Goal: Task Accomplishment & Management: Complete application form

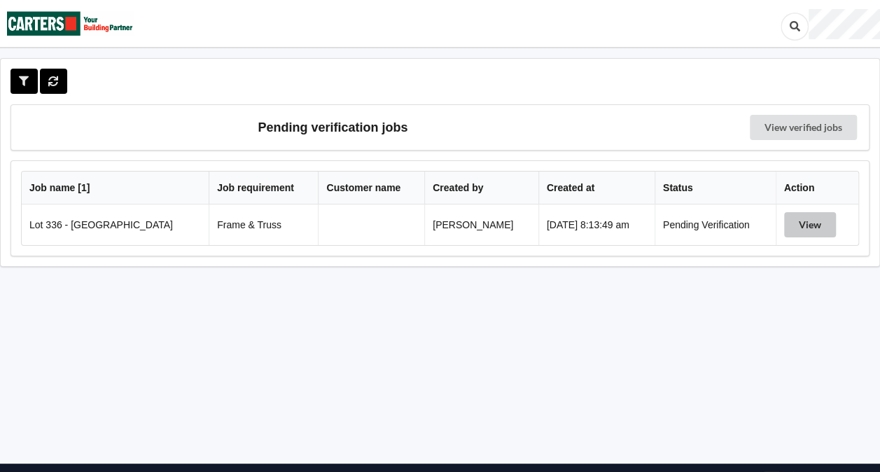
click at [809, 220] on button "View" at bounding box center [810, 224] width 52 height 25
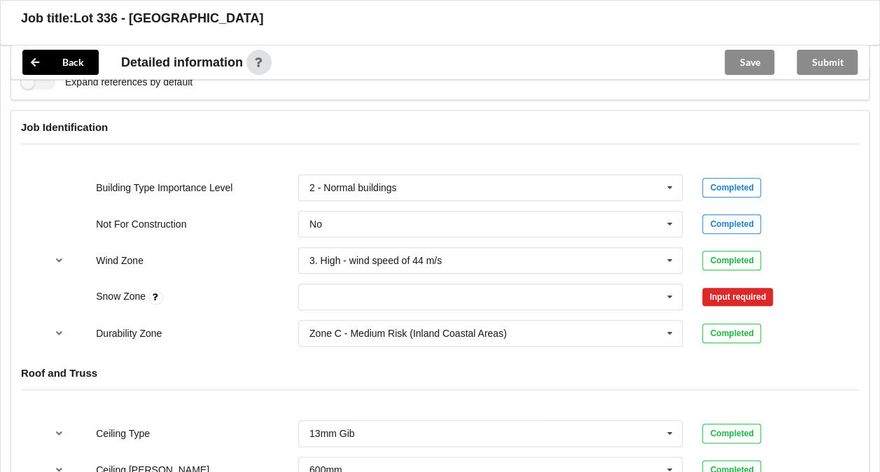
scroll to position [571, 0]
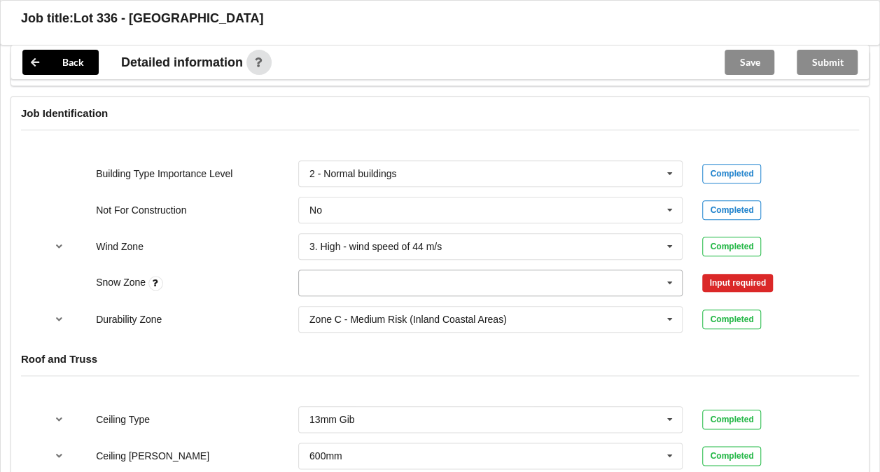
click at [668, 280] on icon at bounding box center [670, 283] width 21 height 26
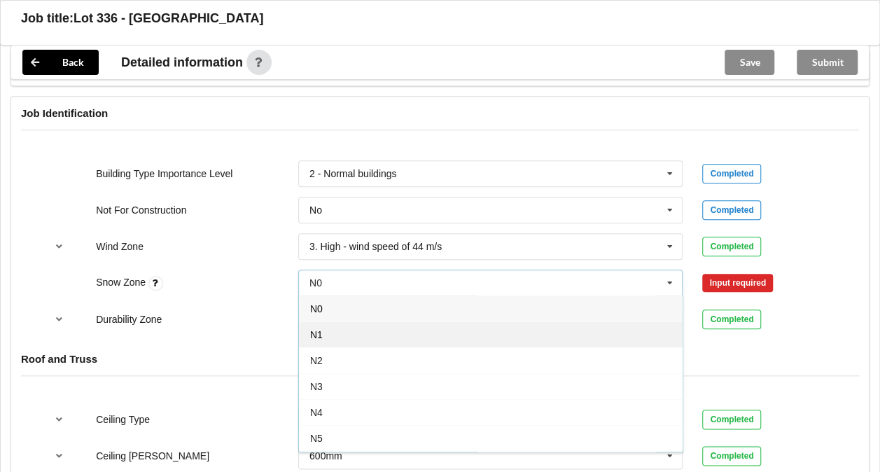
click at [504, 331] on div "N1" at bounding box center [491, 334] width 384 height 26
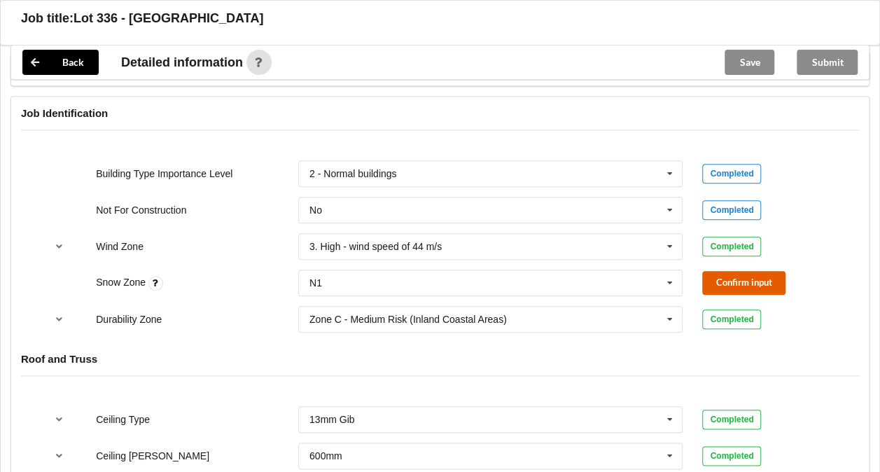
click at [723, 274] on button "Confirm input" at bounding box center [743, 282] width 83 height 23
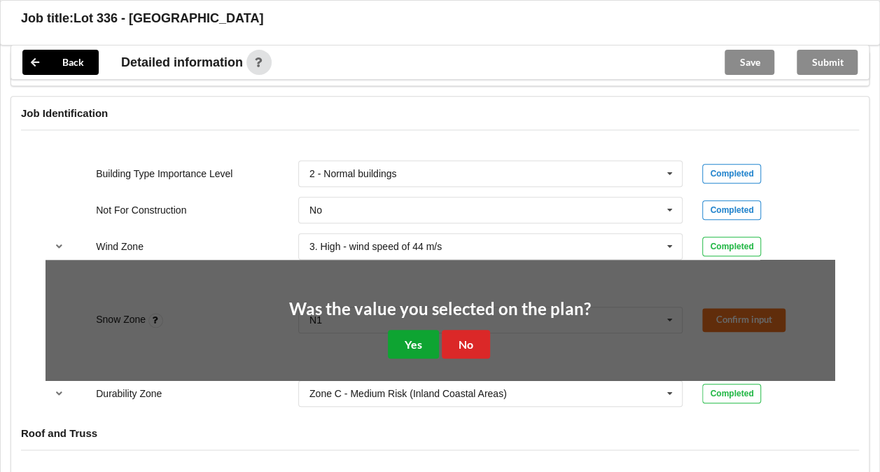
click at [405, 339] on button "Yes" at bounding box center [413, 344] width 51 height 29
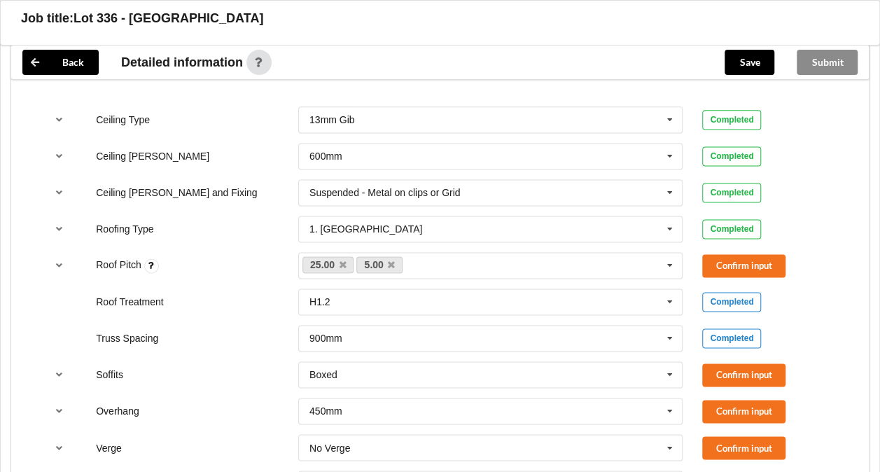
scroll to position [887, 0]
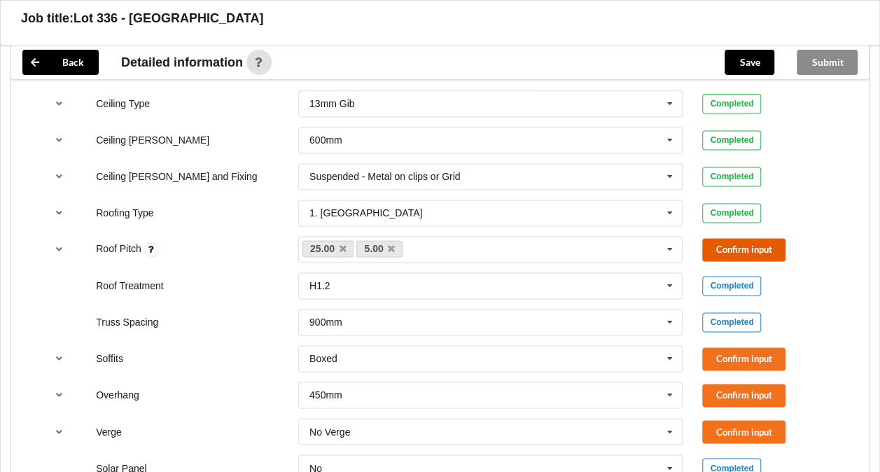
click at [758, 242] on button "Confirm input" at bounding box center [743, 249] width 83 height 23
click at [732, 350] on button "Confirm input" at bounding box center [743, 358] width 83 height 23
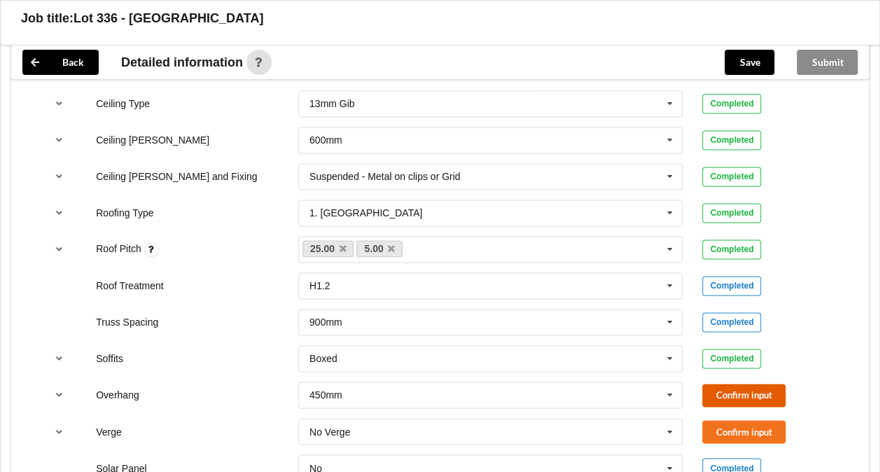
click at [734, 384] on button "Confirm input" at bounding box center [743, 395] width 83 height 23
click at [739, 429] on button "Confirm input" at bounding box center [743, 431] width 83 height 23
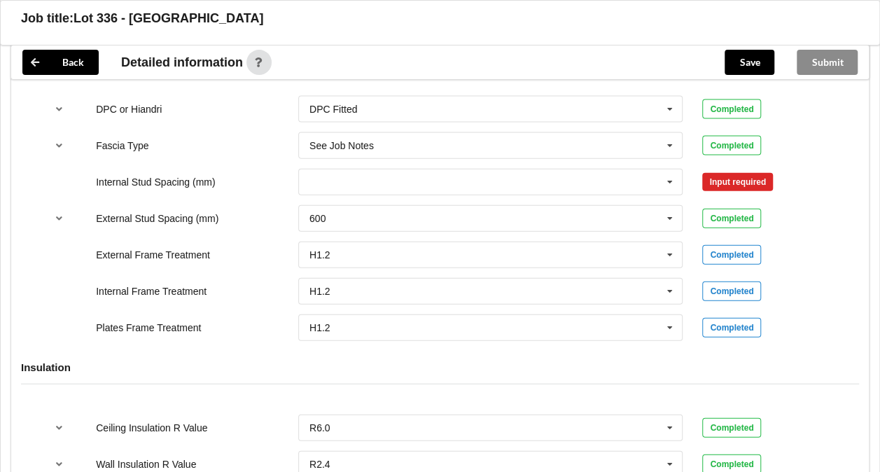
scroll to position [1450, 0]
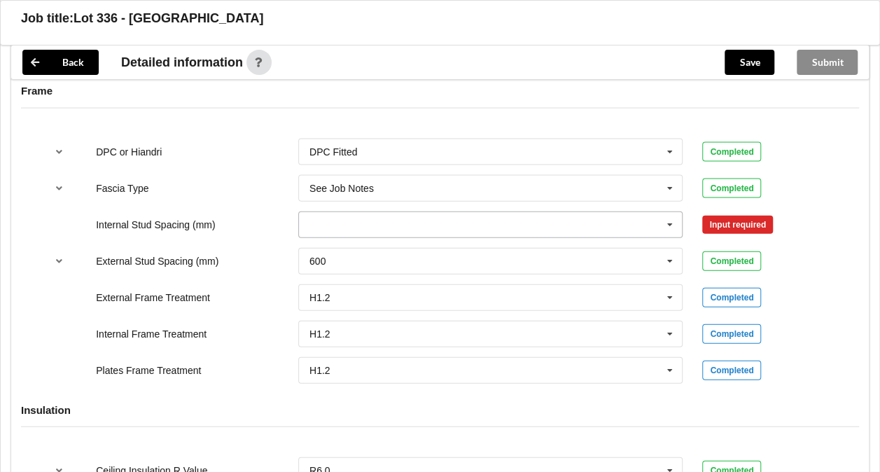
click at [665, 225] on icon at bounding box center [670, 225] width 21 height 26
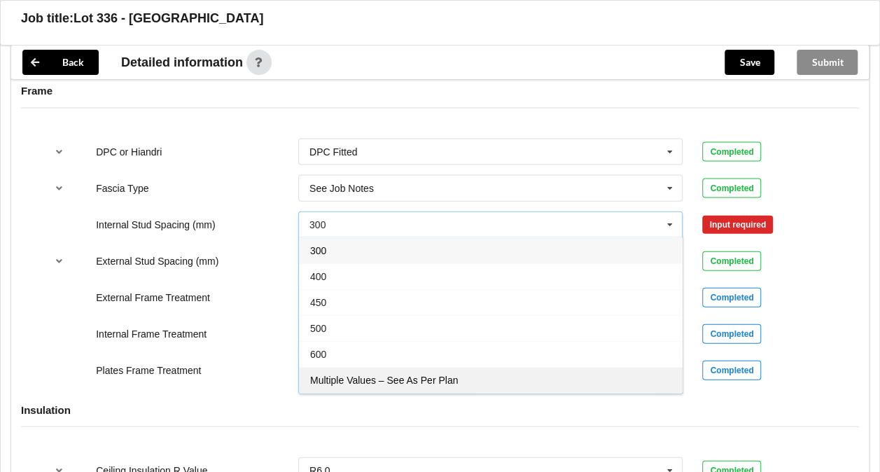
click at [417, 375] on span "Multiple Values – See As Per Plan" at bounding box center [384, 380] width 148 height 11
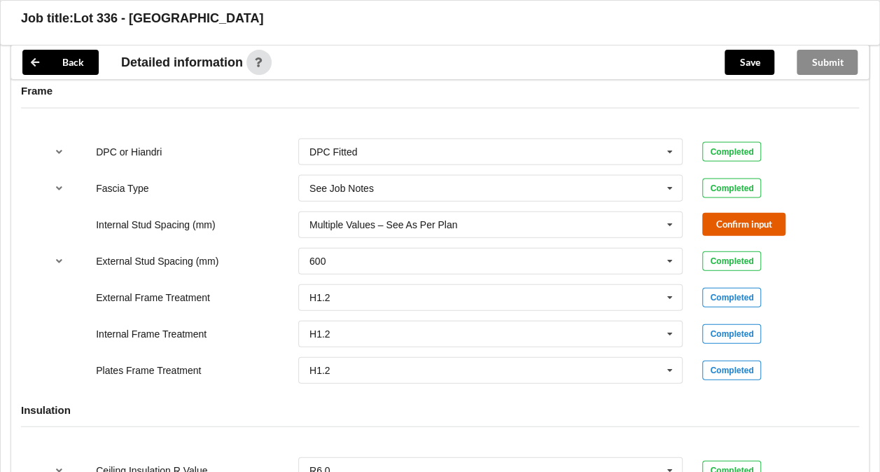
click at [718, 227] on button "Confirm input" at bounding box center [743, 224] width 83 height 23
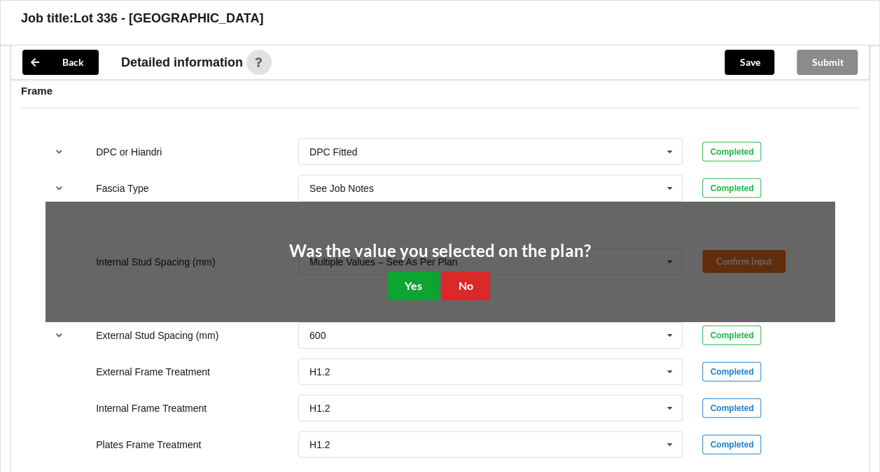
click at [409, 277] on button "Yes" at bounding box center [413, 286] width 51 height 29
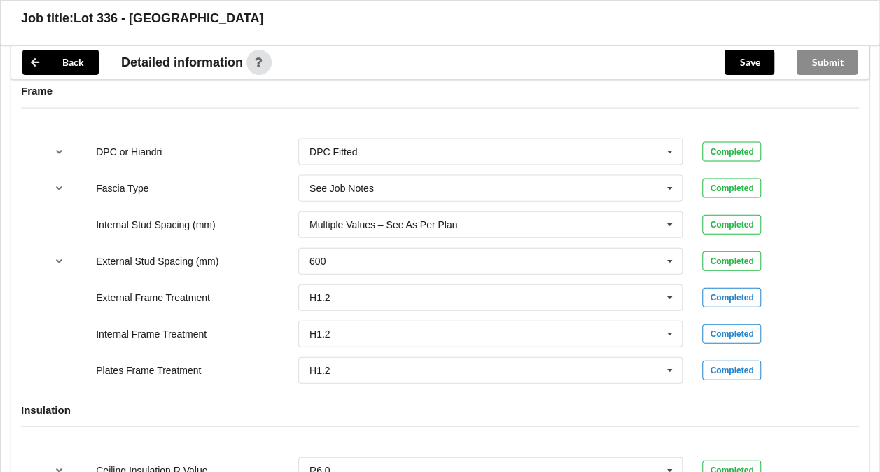
scroll to position [1742, 0]
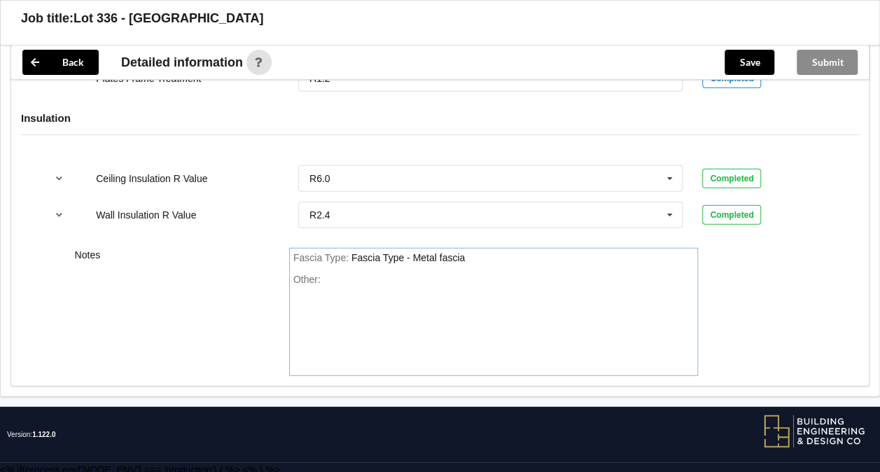
click at [476, 256] on div "Fascia Type : Fascia Type - Metal fascia" at bounding box center [493, 258] width 401 height 13
click at [751, 62] on button "Save" at bounding box center [750, 62] width 50 height 25
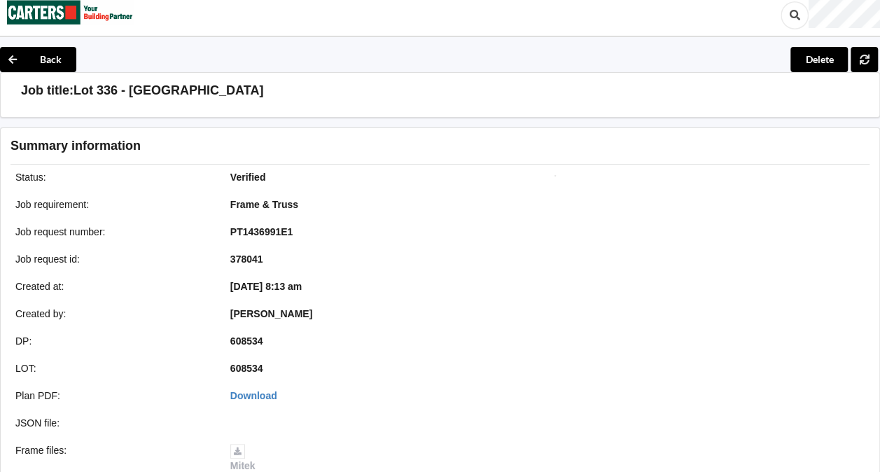
scroll to position [7, 0]
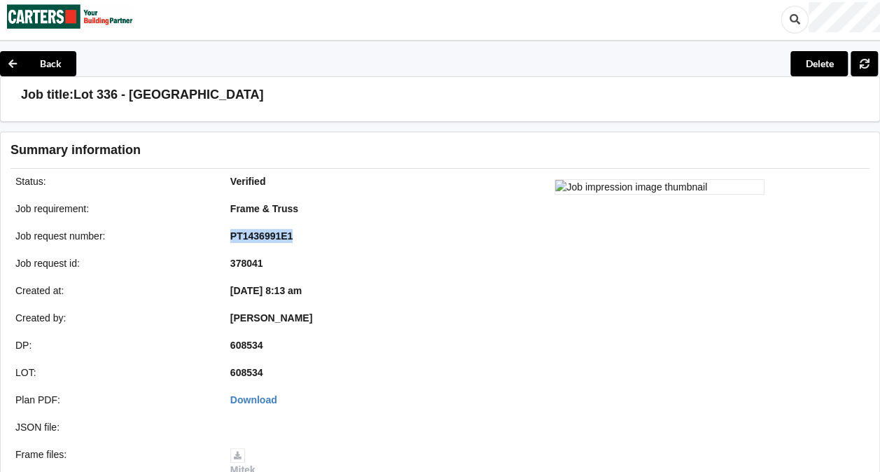
drag, startPoint x: 228, startPoint y: 234, endPoint x: 303, endPoint y: 238, distance: 75.0
click at [303, 238] on div "PT1436991E1" at bounding box center [328, 236] width 215 height 14
copy b "PT1436991E1"
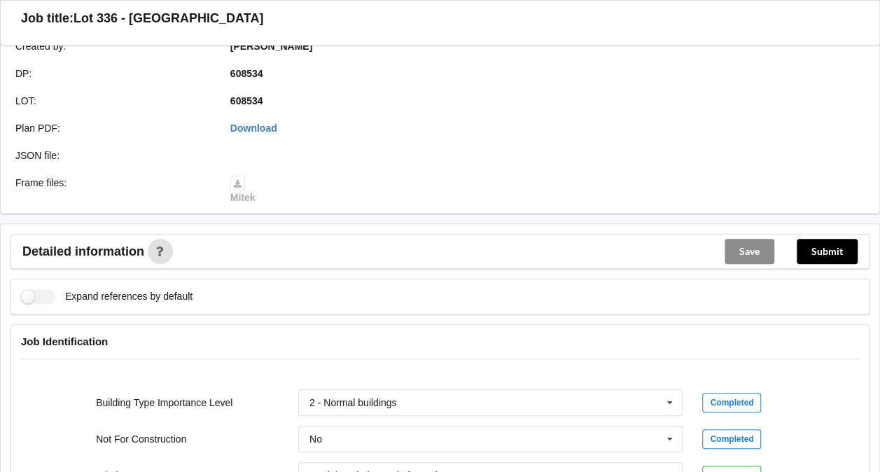
scroll to position [270, 0]
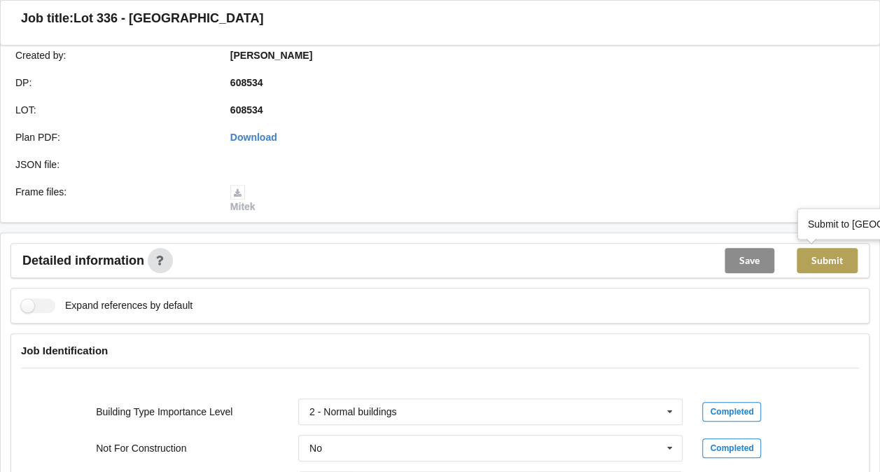
click at [820, 256] on button "Submit" at bounding box center [827, 260] width 61 height 25
